Goal: Information Seeking & Learning: Learn about a topic

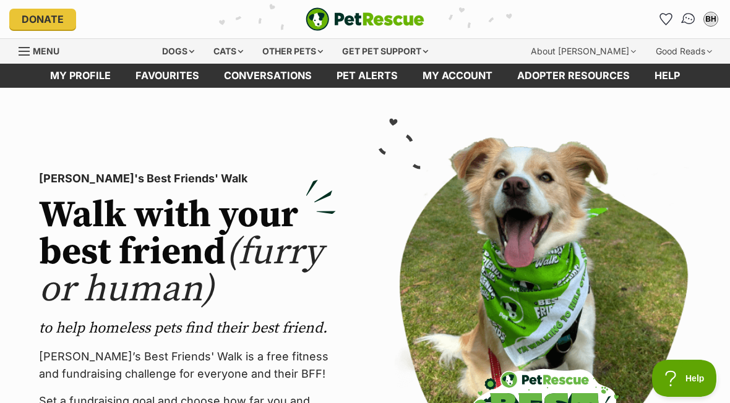
click at [687, 16] on img "Conversations" at bounding box center [688, 19] width 17 height 16
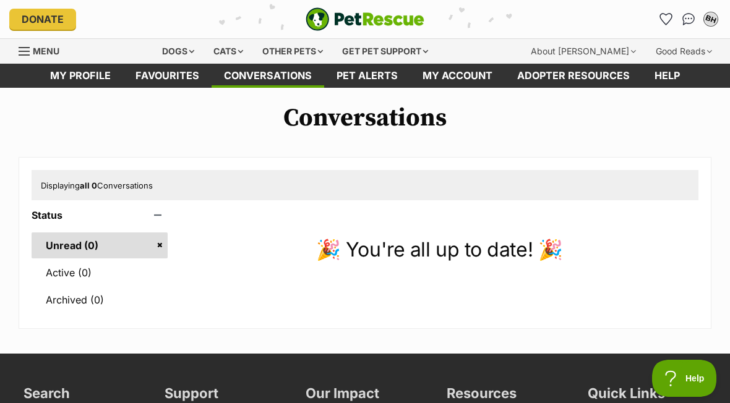
click at [711, 20] on div "BH" at bounding box center [711, 19] width 16 height 16
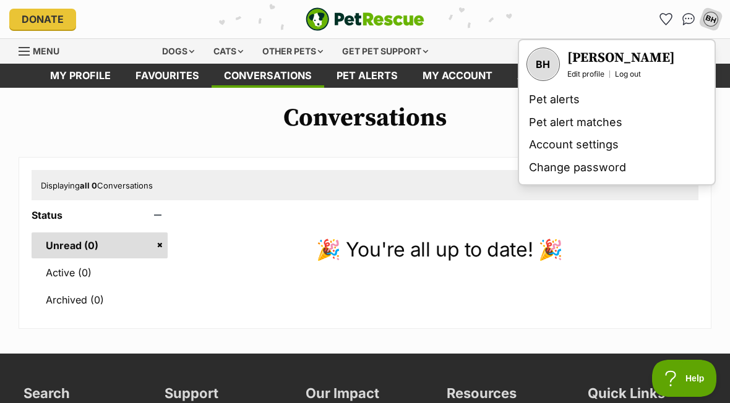
click at [433, 174] on div "Displaying all 0 Conversations" at bounding box center [365, 185] width 667 height 30
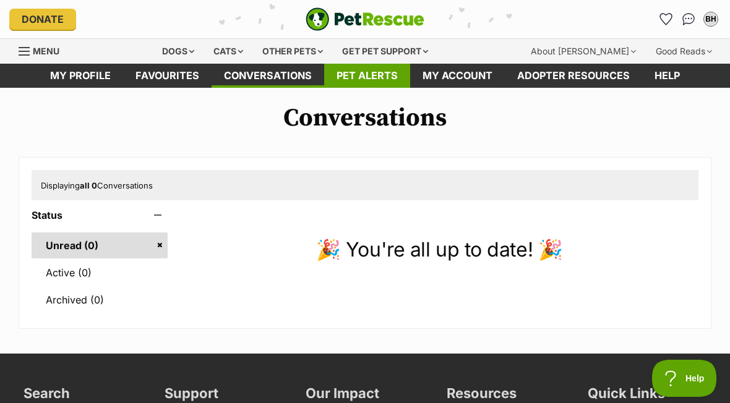
click at [353, 71] on link "Pet alerts" at bounding box center [367, 76] width 86 height 24
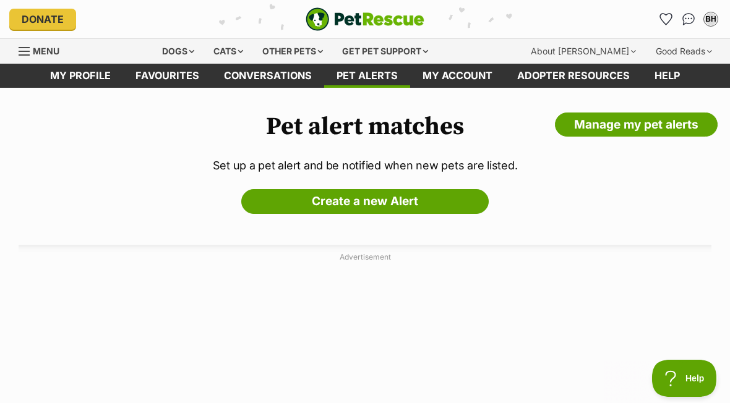
click at [139, 204] on div "Pet alert matches Manage my pet alerts Set up a pet alert and be notified when …" at bounding box center [365, 274] width 730 height 322
click at [182, 49] on div "Dogs" at bounding box center [177, 51] width 49 height 25
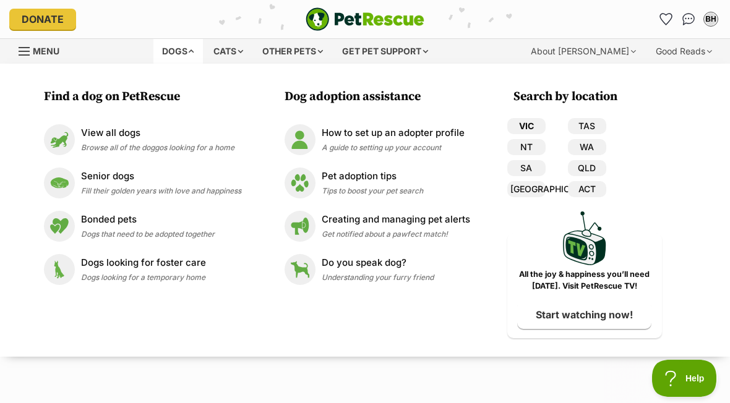
click at [522, 121] on link "VIC" at bounding box center [526, 126] width 38 height 16
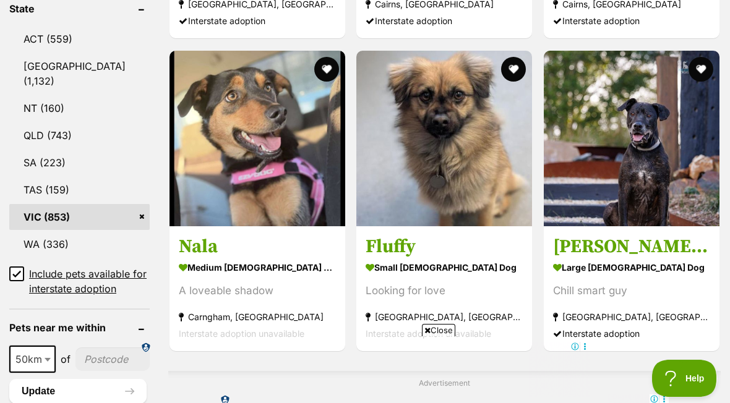
scroll to position [709, 0]
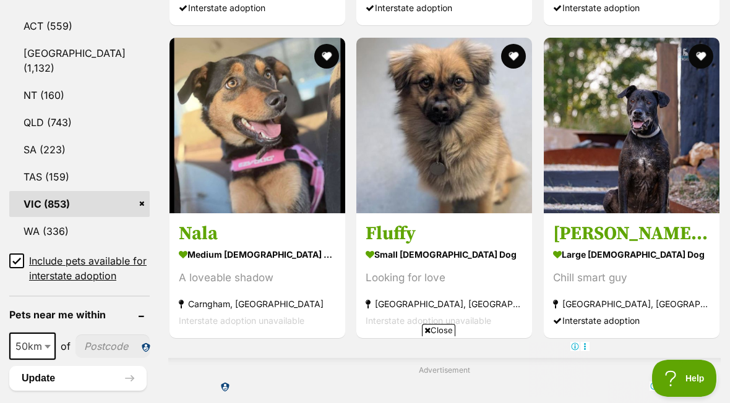
click at [19, 254] on input "Include pets available for interstate adoption" at bounding box center [16, 261] width 15 height 15
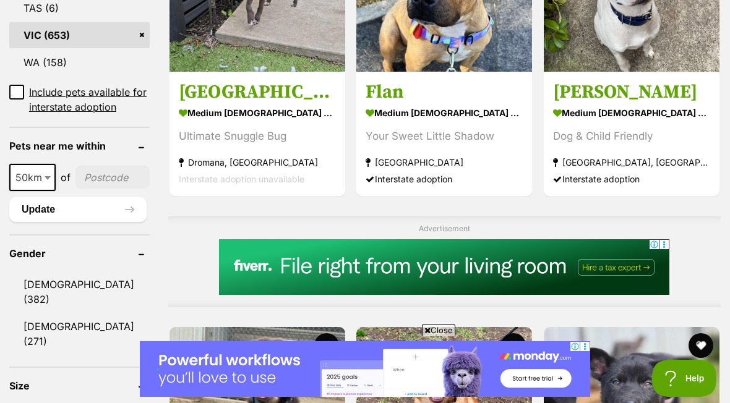
scroll to position [831, 0]
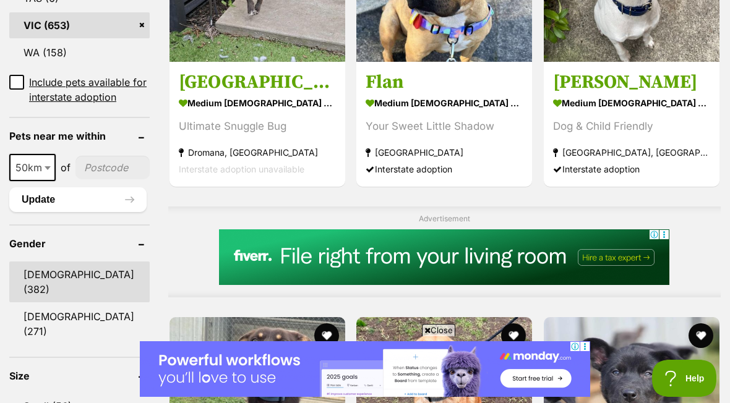
click at [30, 284] on link "Male (382)" at bounding box center [79, 282] width 140 height 41
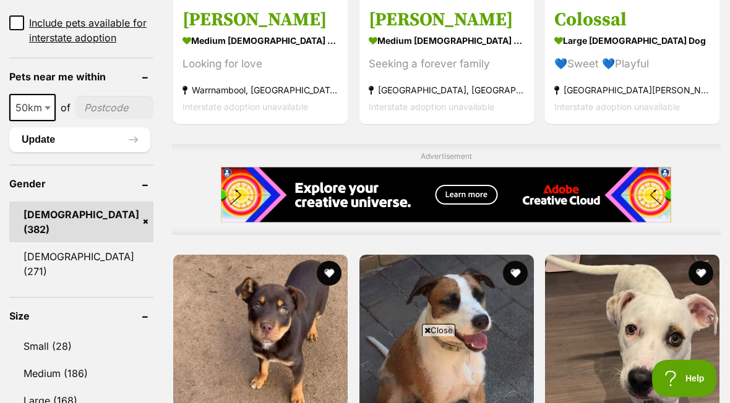
scroll to position [894, 0]
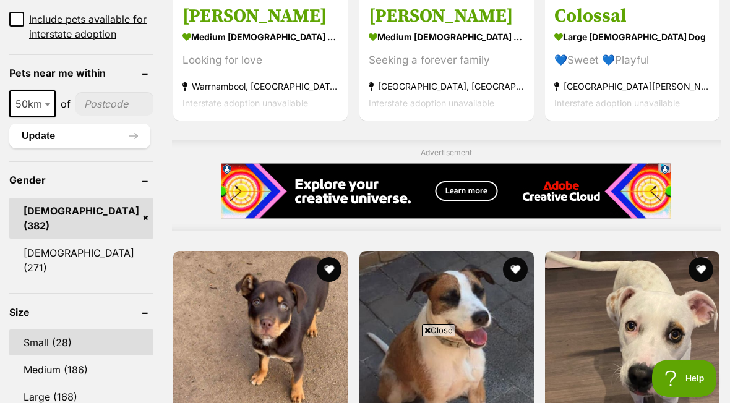
click at [30, 330] on link "Small (28)" at bounding box center [81, 343] width 144 height 26
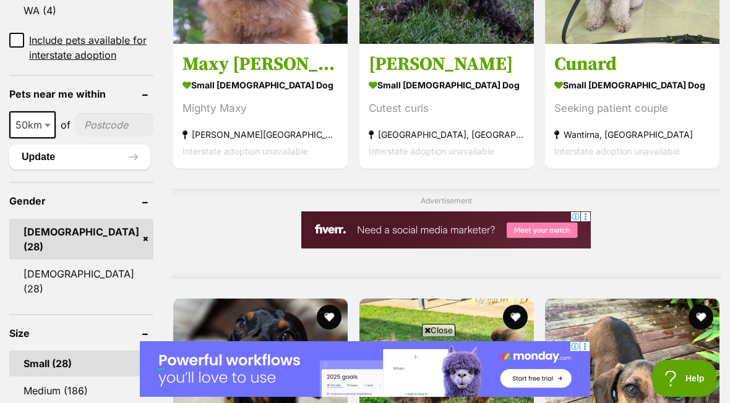
scroll to position [890, 0]
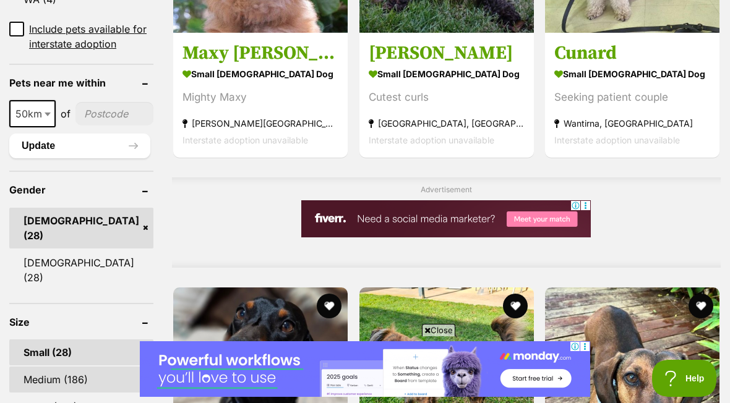
click at [37, 367] on link "Medium (186)" at bounding box center [81, 380] width 144 height 26
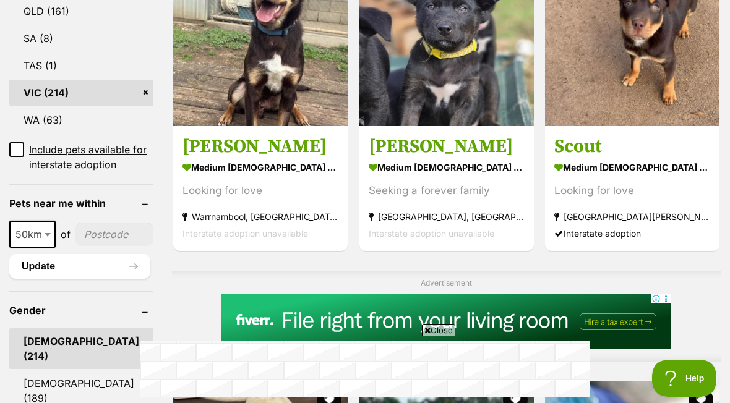
scroll to position [897, 0]
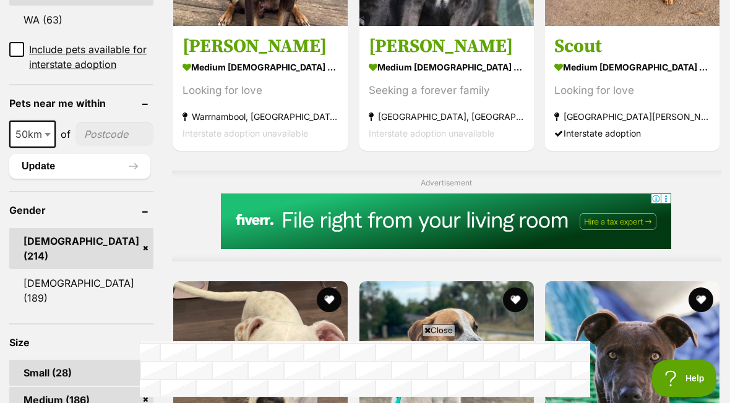
click at [33, 360] on link "Small (28)" at bounding box center [81, 373] width 144 height 26
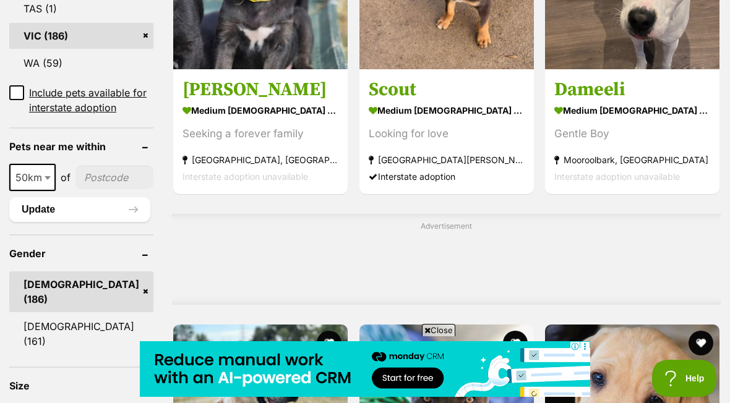
scroll to position [856, 0]
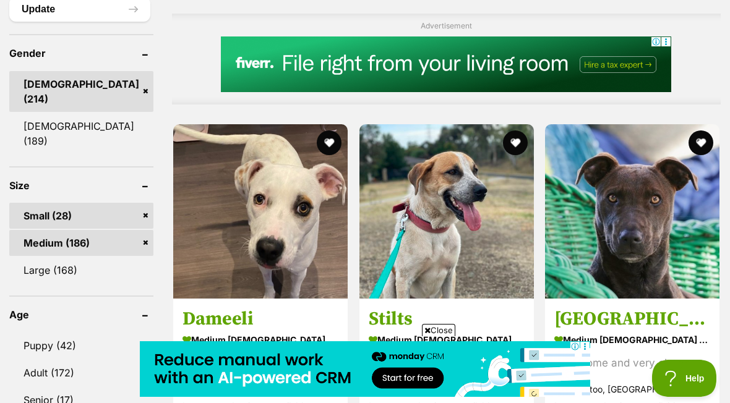
scroll to position [1055, 0]
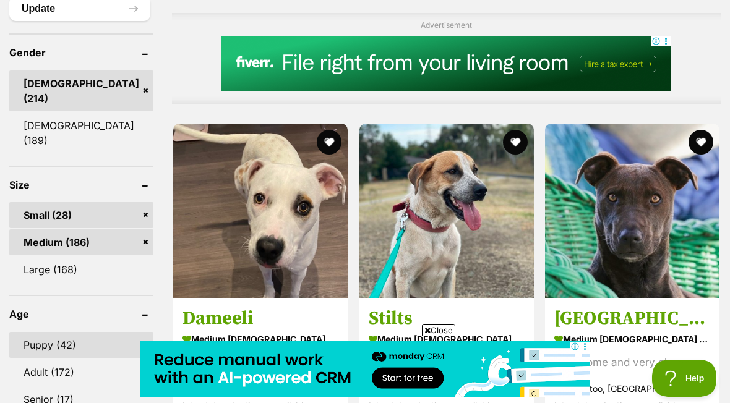
click at [34, 332] on link "Puppy (42)" at bounding box center [81, 345] width 144 height 26
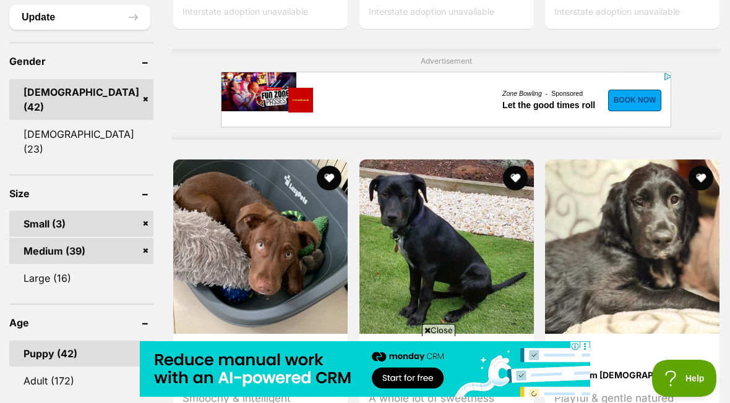
scroll to position [1020, 0]
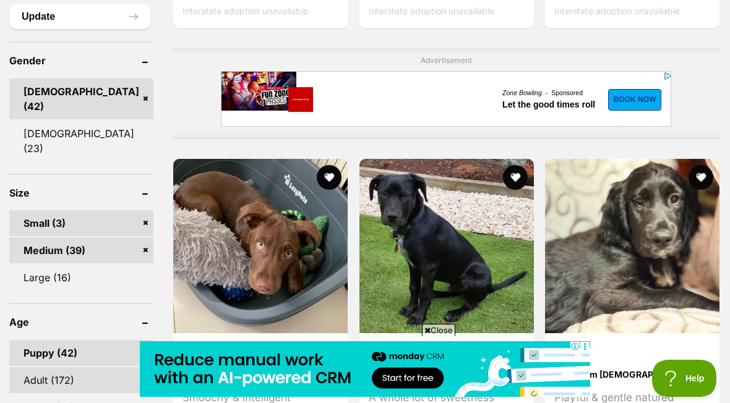
click at [38, 367] on link "Adult (172)" at bounding box center [81, 380] width 144 height 26
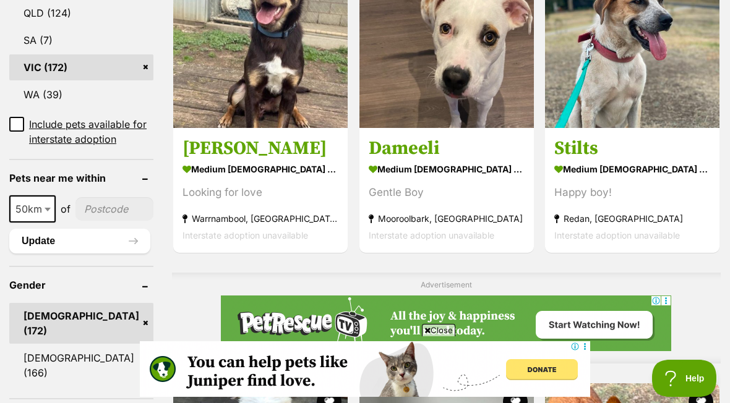
scroll to position [849, 0]
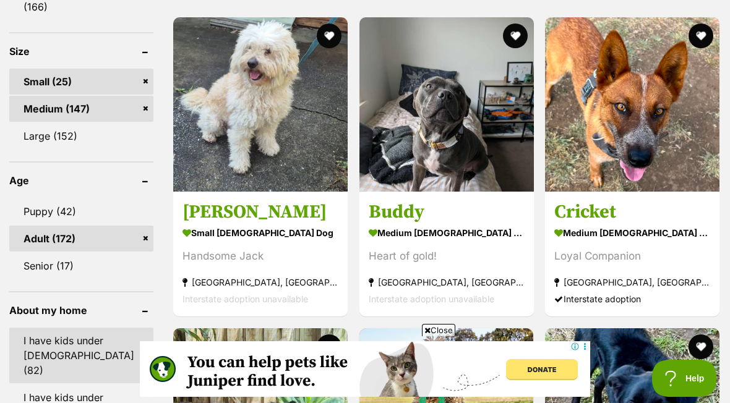
click at [41, 329] on link "I have kids under 5 years old (82)" at bounding box center [81, 356] width 144 height 56
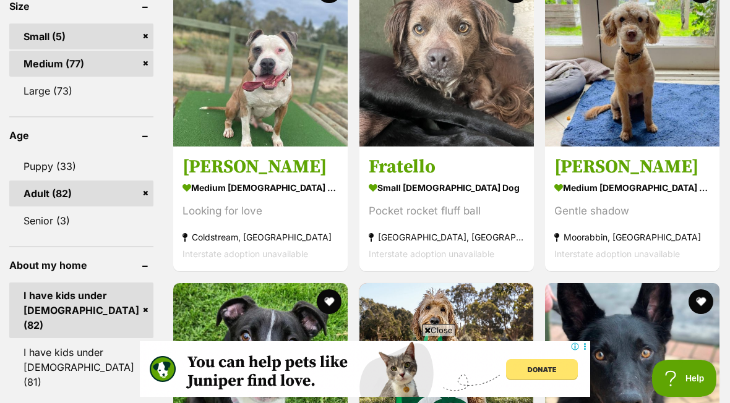
scroll to position [1216, 0]
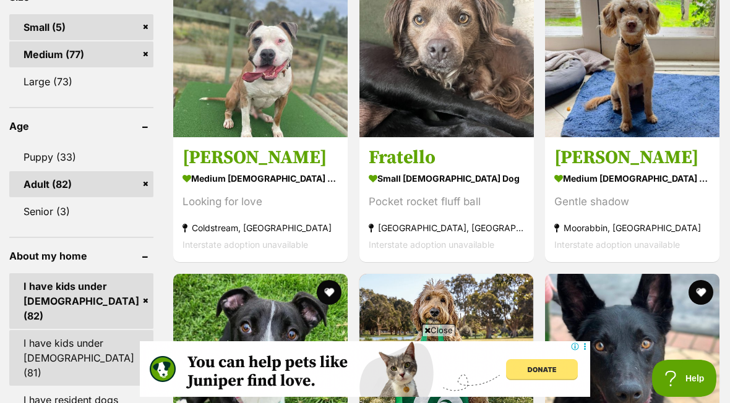
click at [46, 334] on link "I have kids under [DEMOGRAPHIC_DATA] (81)" at bounding box center [81, 358] width 144 height 56
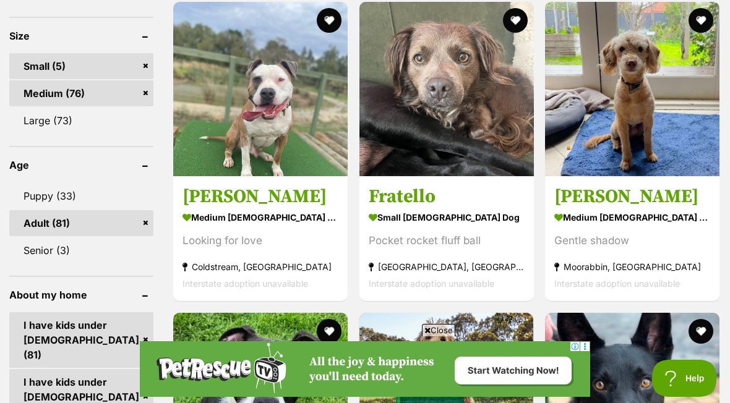
scroll to position [1183, 0]
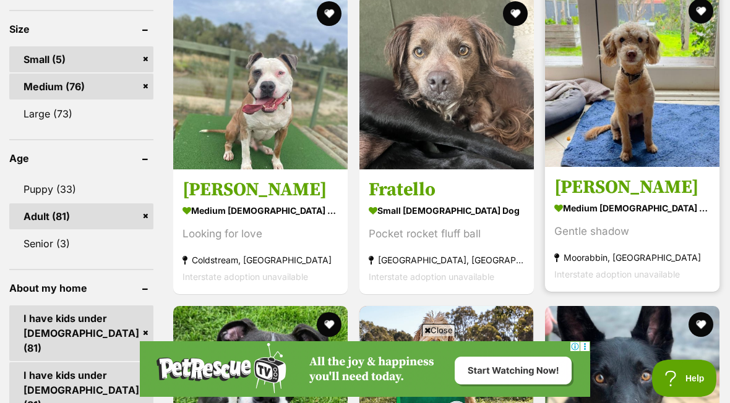
click at [652, 199] on h3 "Alexander Silvanus" at bounding box center [632, 188] width 156 height 24
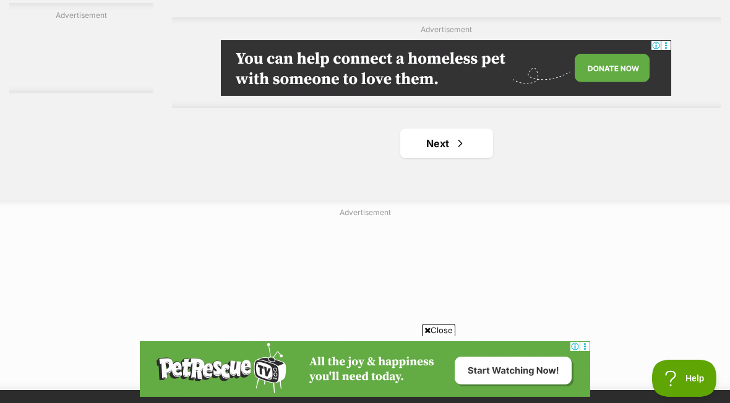
scroll to position [2861, 0]
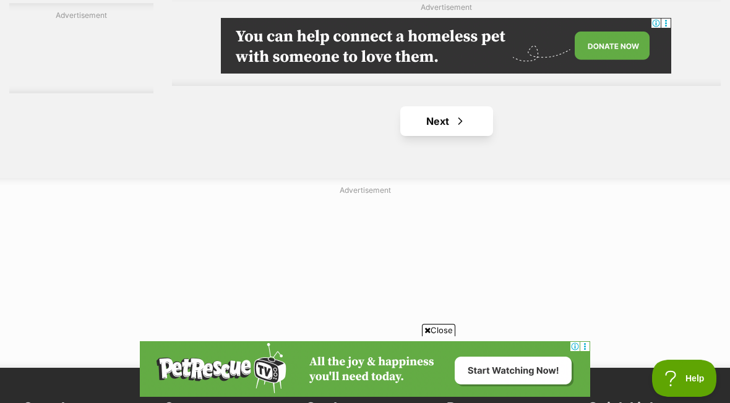
click at [454, 129] on span "Next page" at bounding box center [460, 121] width 12 height 15
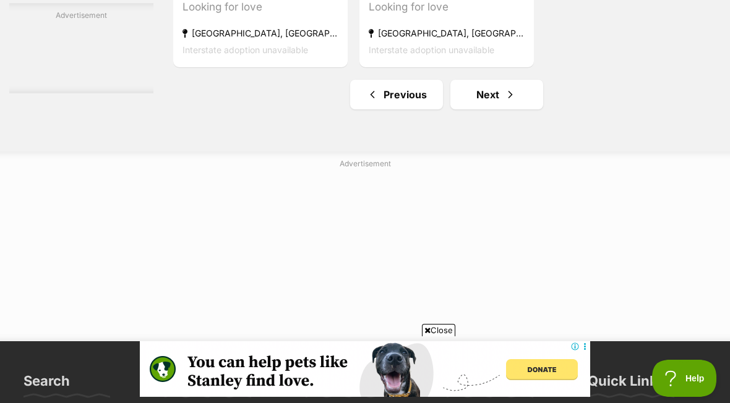
scroll to position [2900, 0]
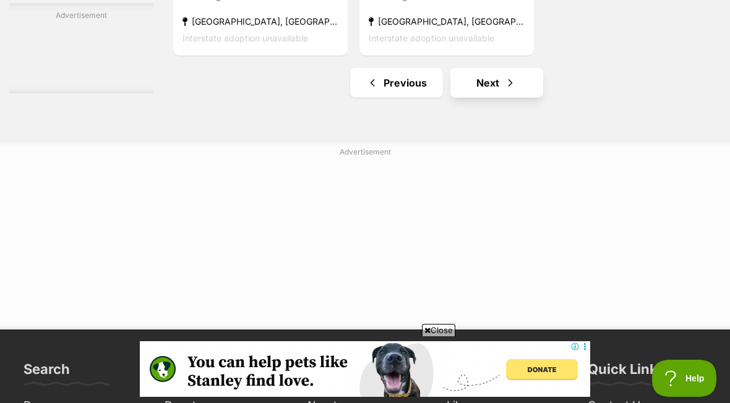
click at [474, 98] on link "Next" at bounding box center [496, 83] width 93 height 30
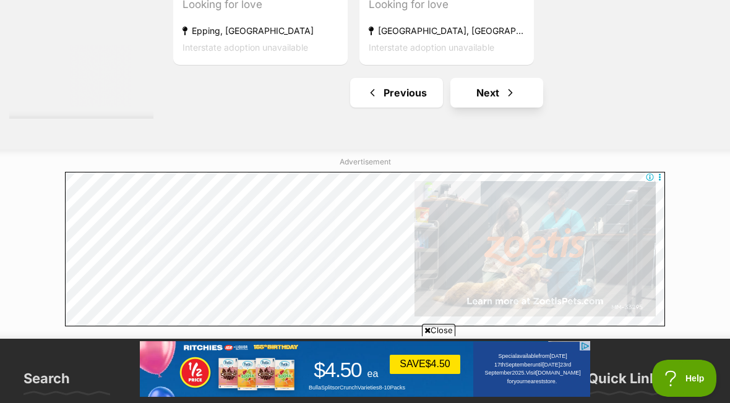
click at [504, 100] on span "Next page" at bounding box center [510, 92] width 12 height 15
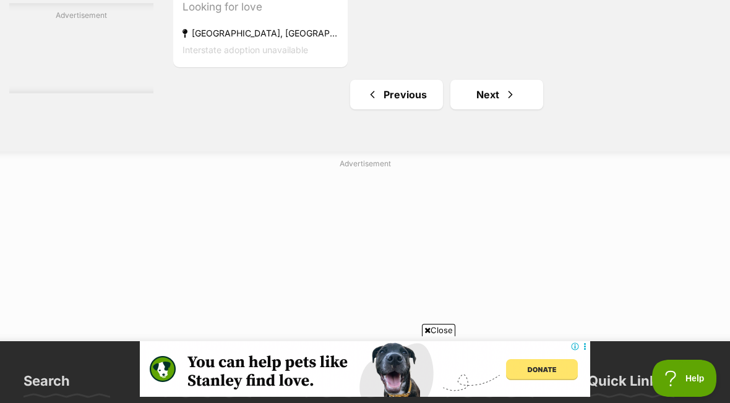
scroll to position [2913, 0]
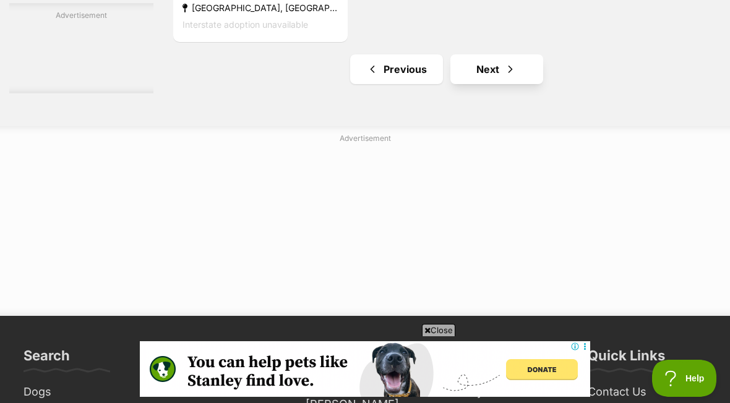
click at [478, 84] on link "Next" at bounding box center [496, 69] width 93 height 30
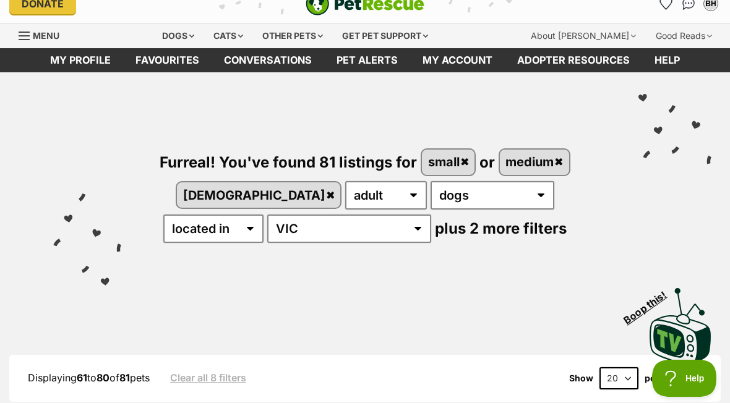
scroll to position [15, 0]
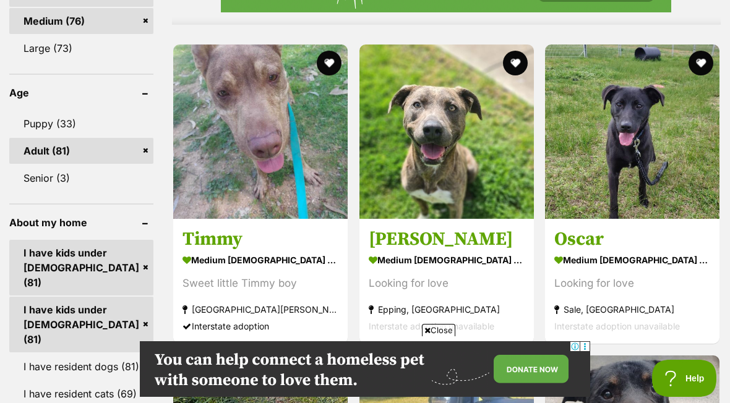
scroll to position [1229, 0]
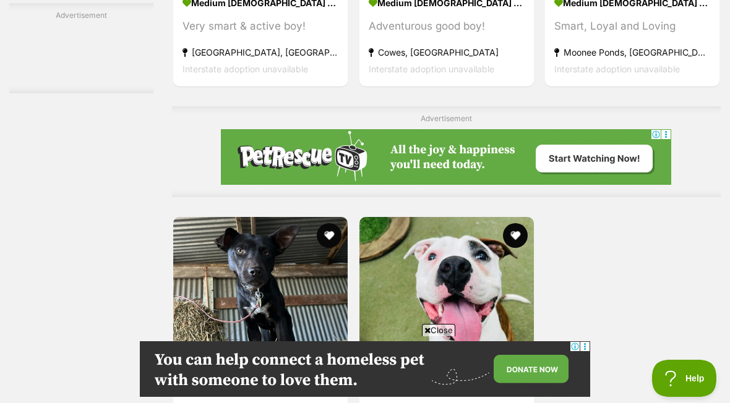
scroll to position [2384, 0]
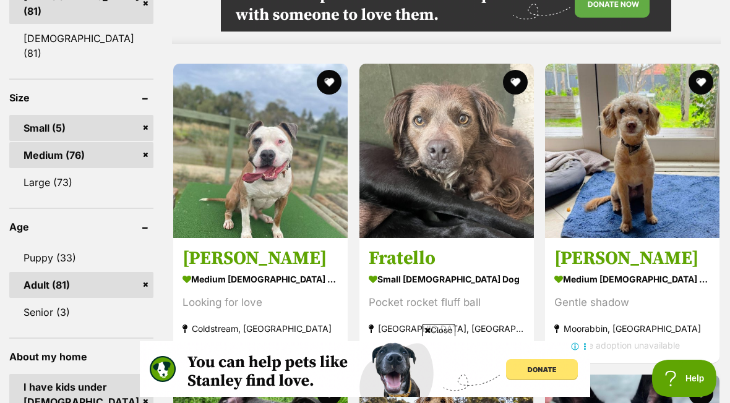
scroll to position [1138, 0]
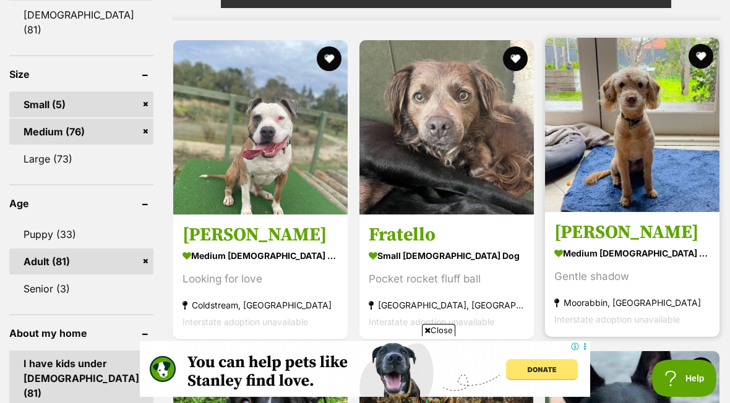
click at [669, 244] on h3 "[PERSON_NAME]" at bounding box center [632, 233] width 156 height 24
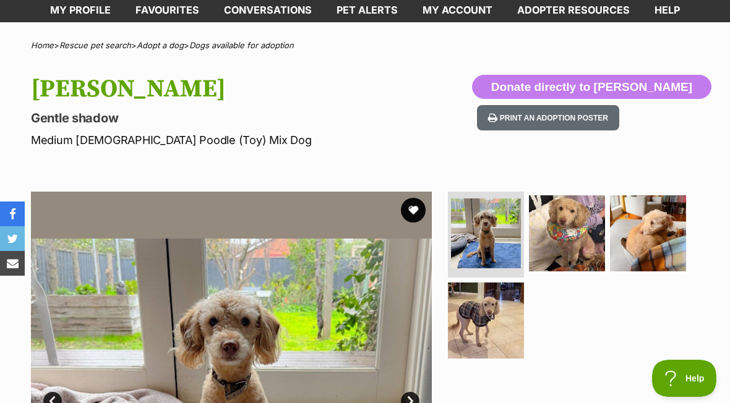
scroll to position [57, 0]
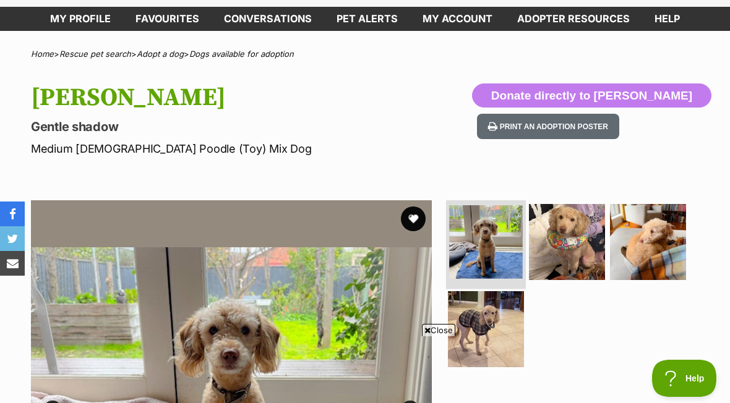
click at [474, 246] on img at bounding box center [486, 242] width 74 height 74
click at [493, 234] on img at bounding box center [486, 242] width 74 height 74
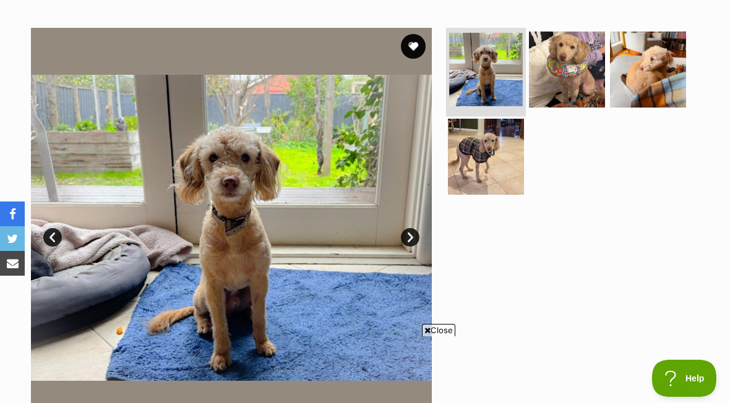
scroll to position [228, 0]
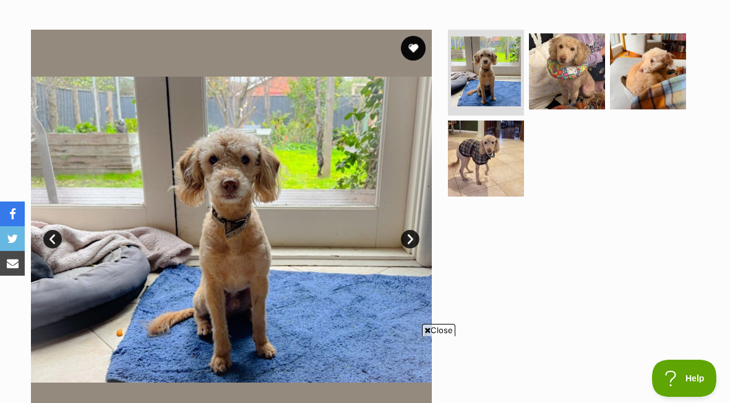
click at [406, 246] on link "Next" at bounding box center [410, 239] width 19 height 19
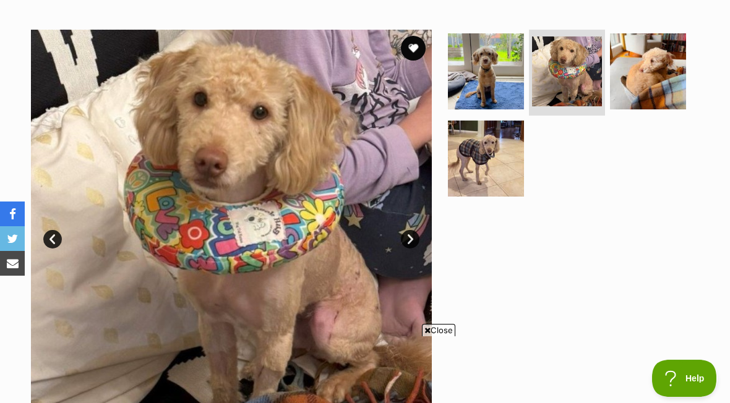
click at [397, 244] on img at bounding box center [231, 230] width 401 height 401
click at [405, 234] on link "Next" at bounding box center [410, 239] width 19 height 19
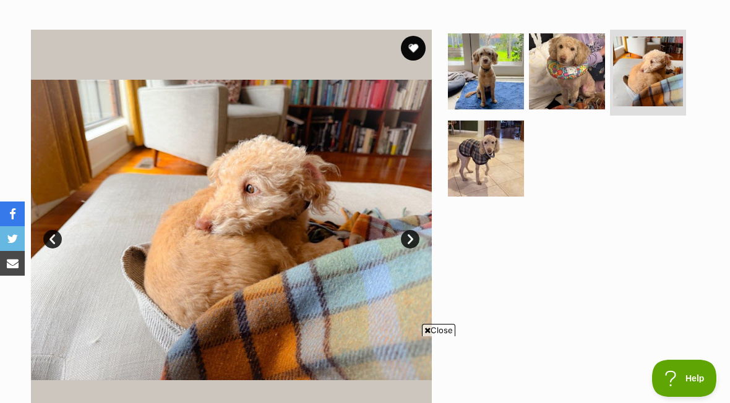
click at [407, 243] on link "Next" at bounding box center [410, 239] width 19 height 19
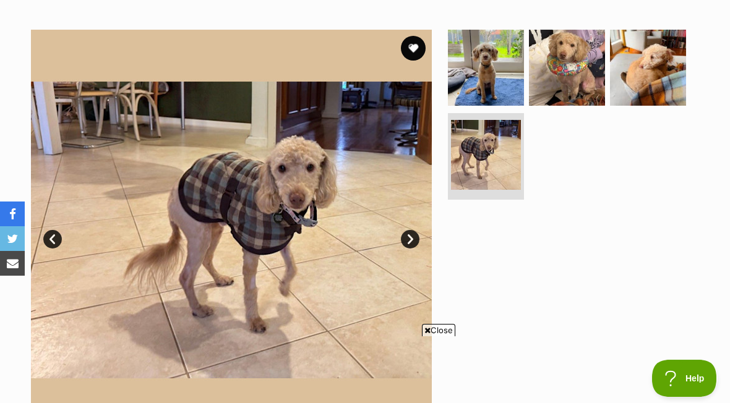
click at [403, 244] on link "Next" at bounding box center [410, 239] width 19 height 19
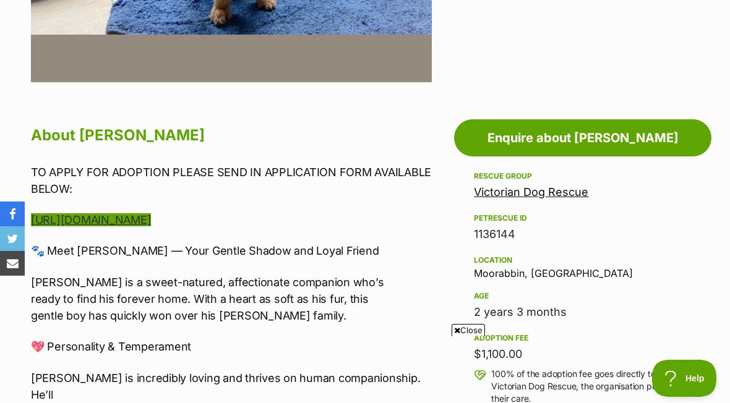
click at [151, 217] on link "https://www.victoriandogrescue.org.au/adopt/" at bounding box center [91, 219] width 120 height 13
